Goal: Navigation & Orientation: Find specific page/section

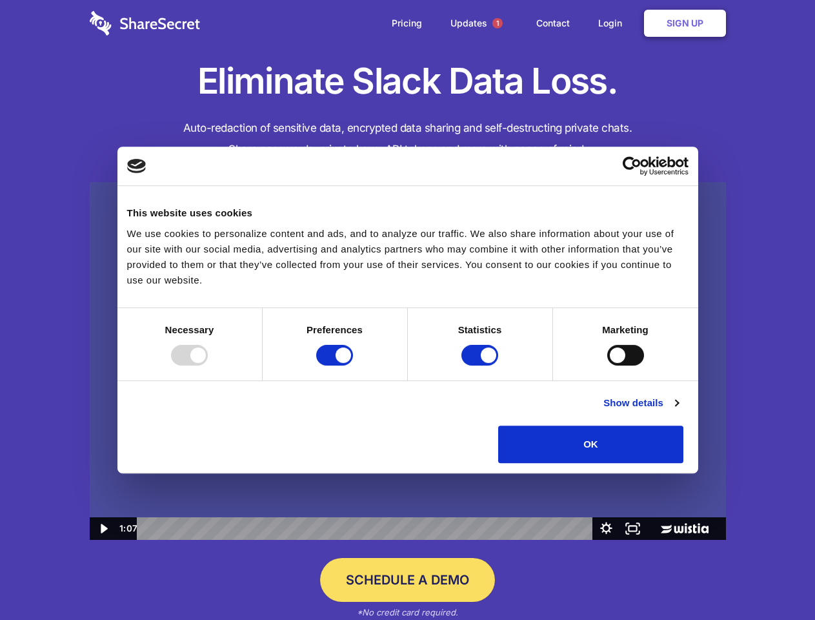
click at [407, 310] on img at bounding box center [408, 361] width 636 height 358
click at [208, 365] on div at bounding box center [189, 355] width 37 height 21
click at [353, 365] on input "Preferences" at bounding box center [334, 355] width 37 height 21
checkbox input "false"
click at [481, 365] on input "Statistics" at bounding box center [479, 355] width 37 height 21
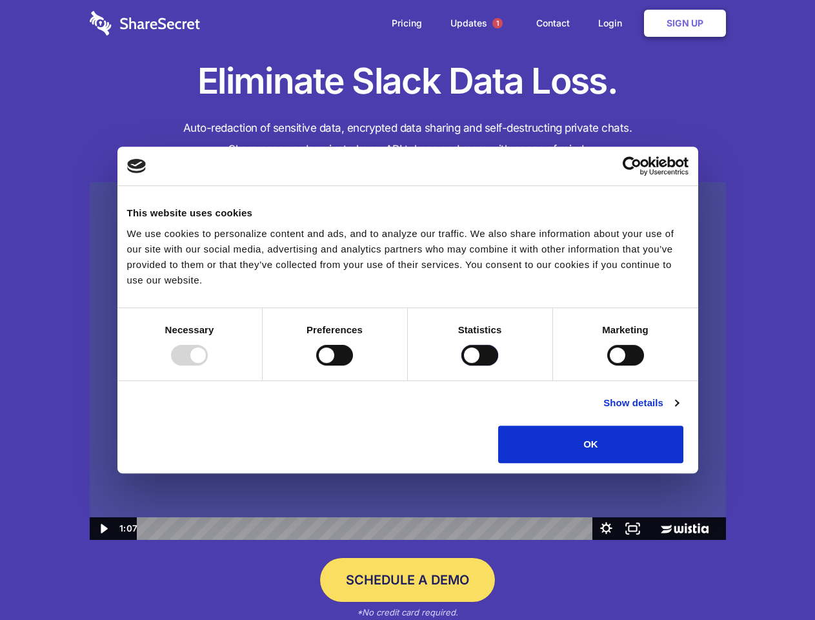
checkbox input "false"
click at [607, 365] on input "Marketing" at bounding box center [625, 355] width 37 height 21
checkbox input "true"
click at [678, 410] on link "Show details" at bounding box center [640, 402] width 75 height 15
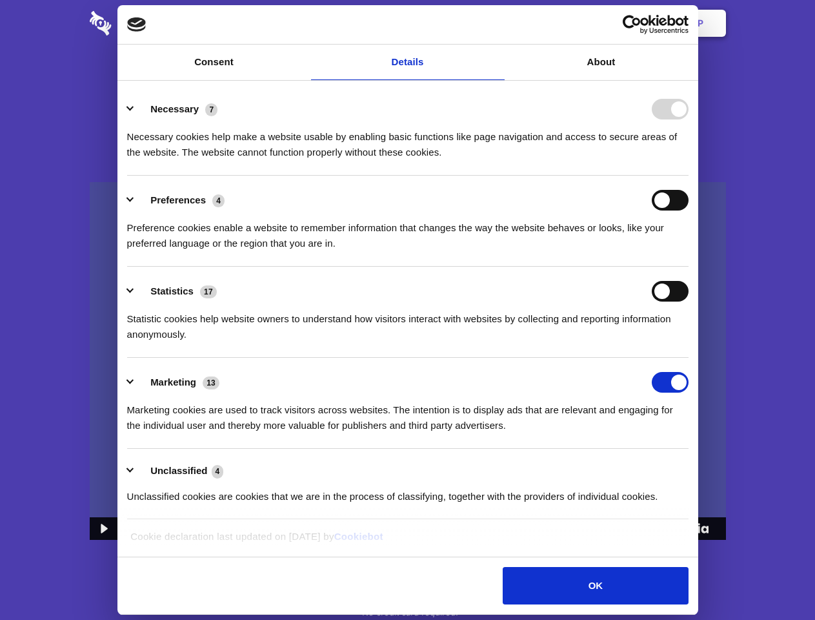
click at [689, 267] on li "Preferences 4 Preference cookies enable a website to remember information that …" at bounding box center [407, 221] width 561 height 91
click at [497, 23] on span "1" at bounding box center [497, 23] width 10 height 10
click at [408, 361] on icon "Play Video: Sharesecret Slack Extension" at bounding box center [407, 349] width 83 height 53
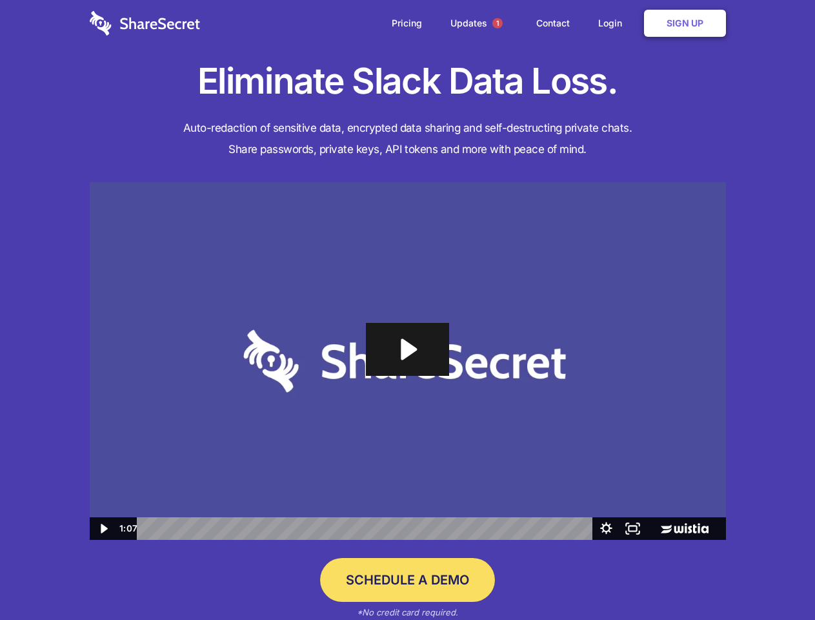
click at [408, 361] on icon "Play Video: Sharesecret Slack Extension" at bounding box center [407, 349] width 83 height 53
